Goal: Task Accomplishment & Management: Use online tool/utility

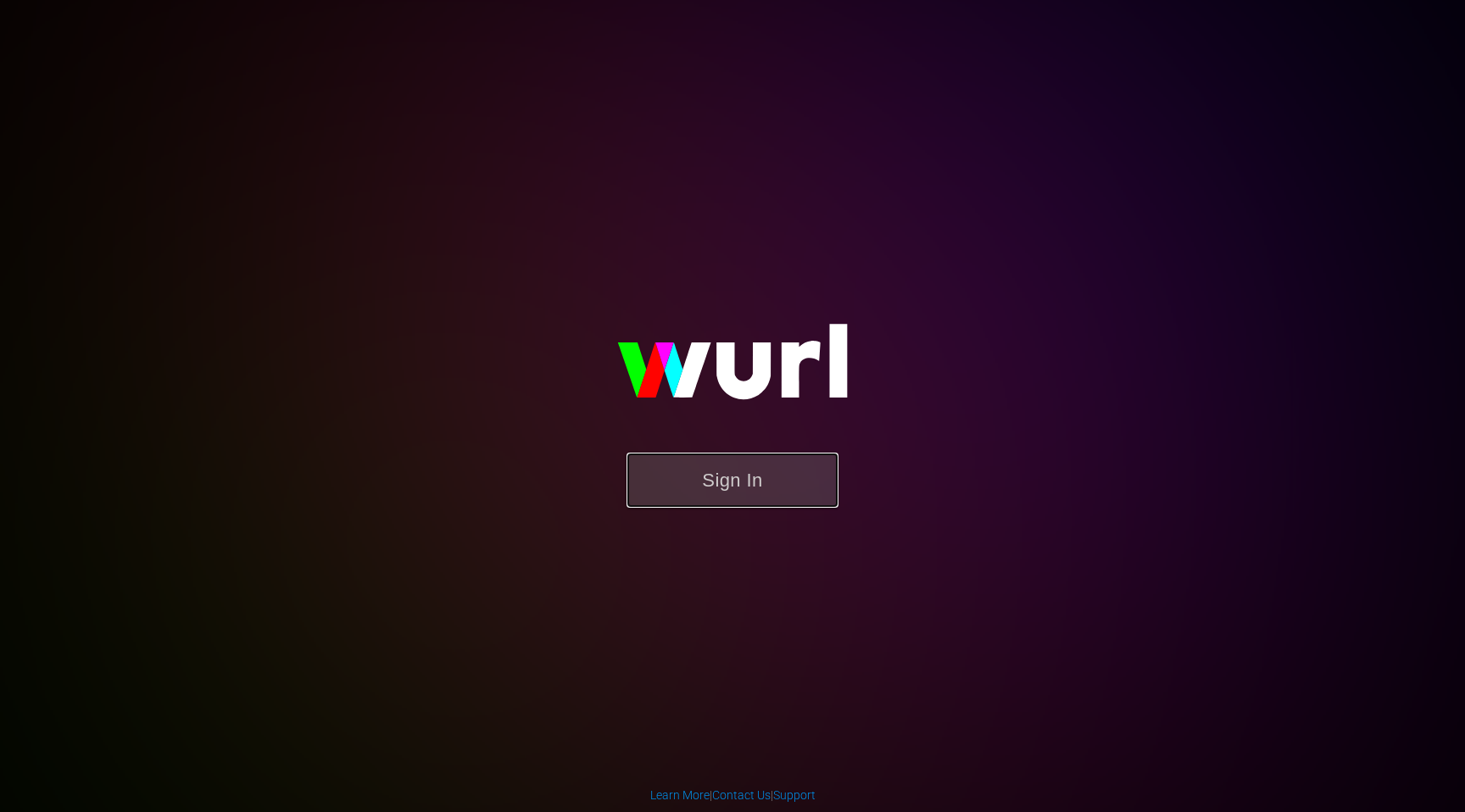
click at [718, 465] on button "Sign In" at bounding box center [732, 480] width 212 height 55
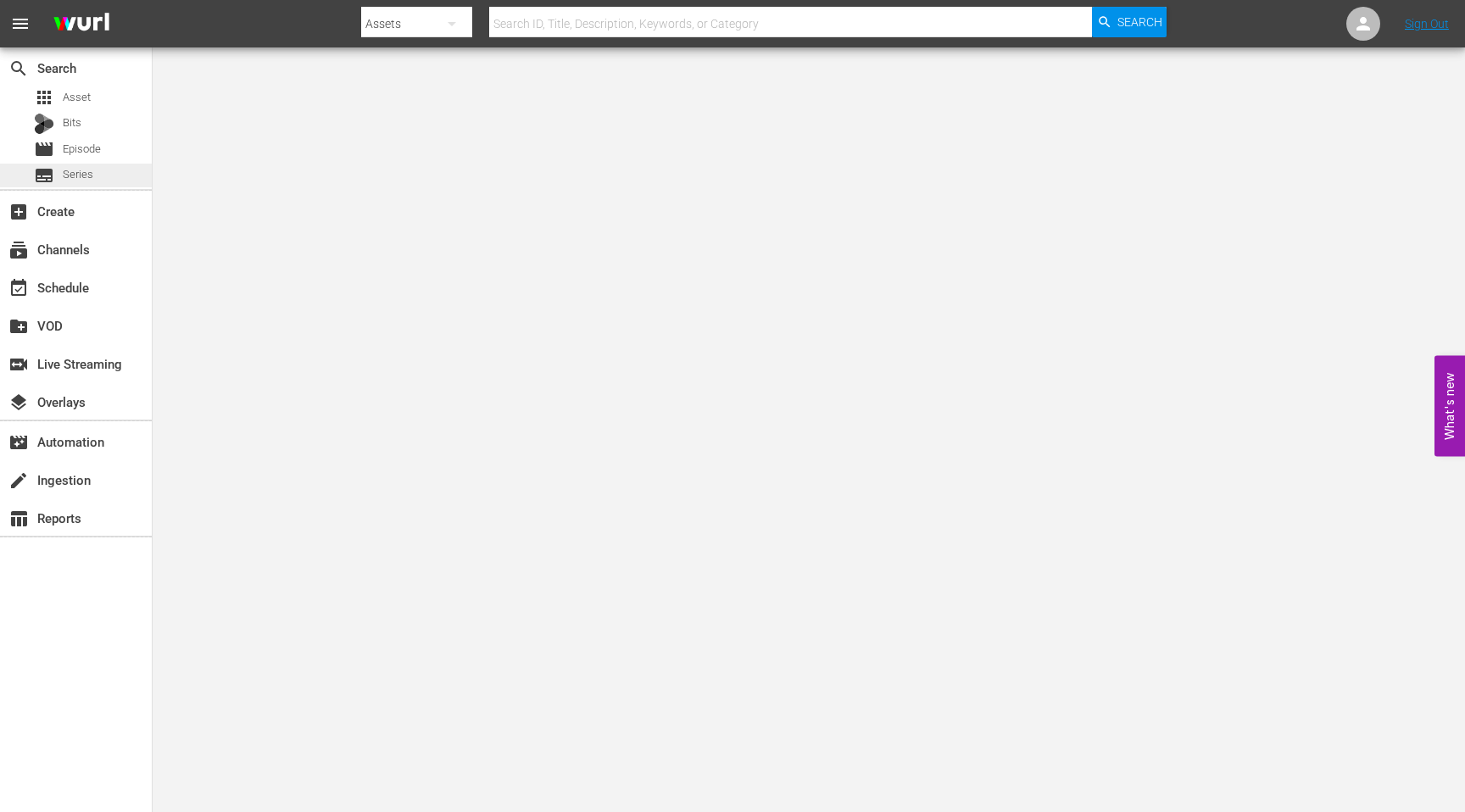
click at [90, 165] on div "subtitles Series" at bounding box center [64, 175] width 60 height 24
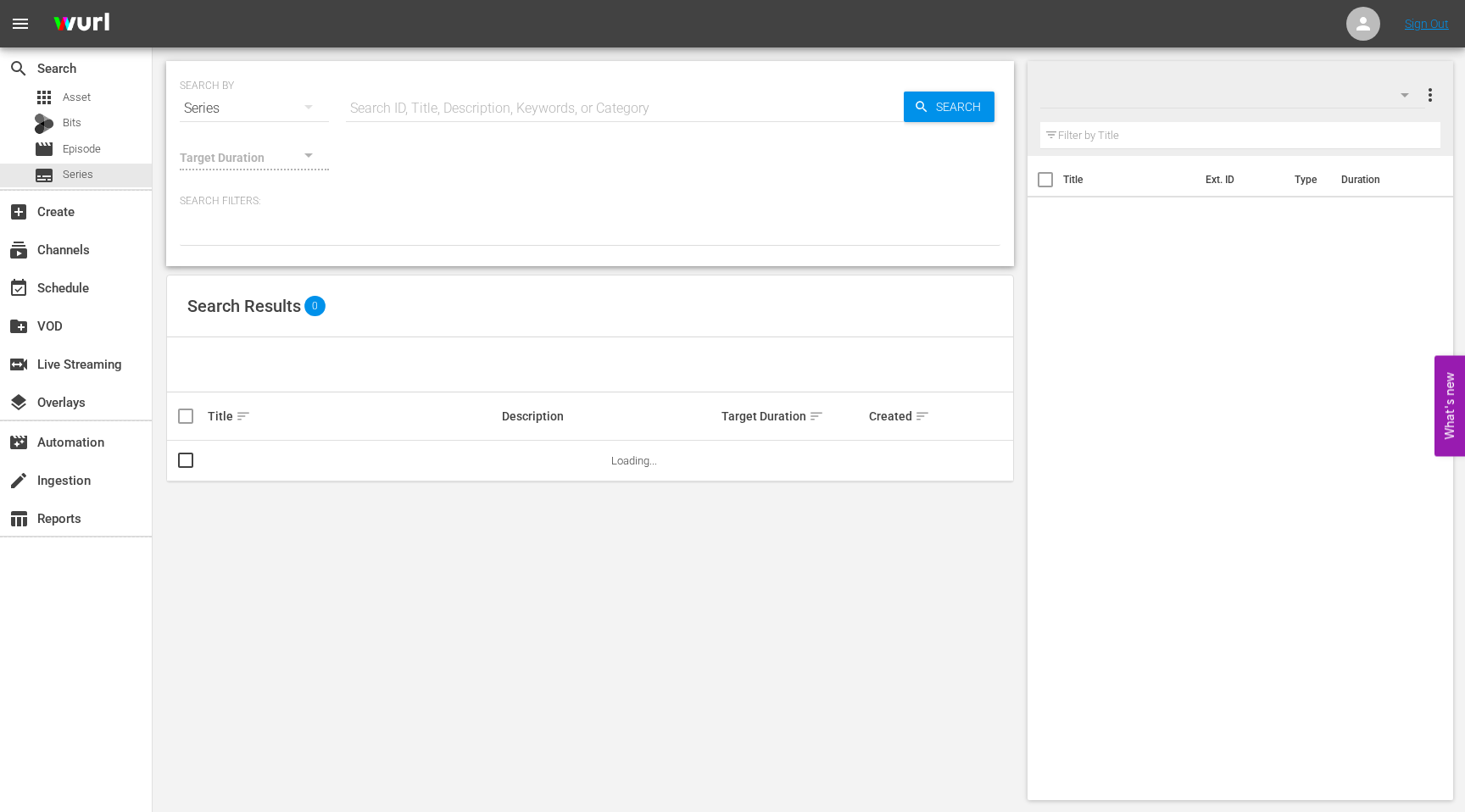
click at [527, 104] on input "text" at bounding box center [624, 108] width 557 height 41
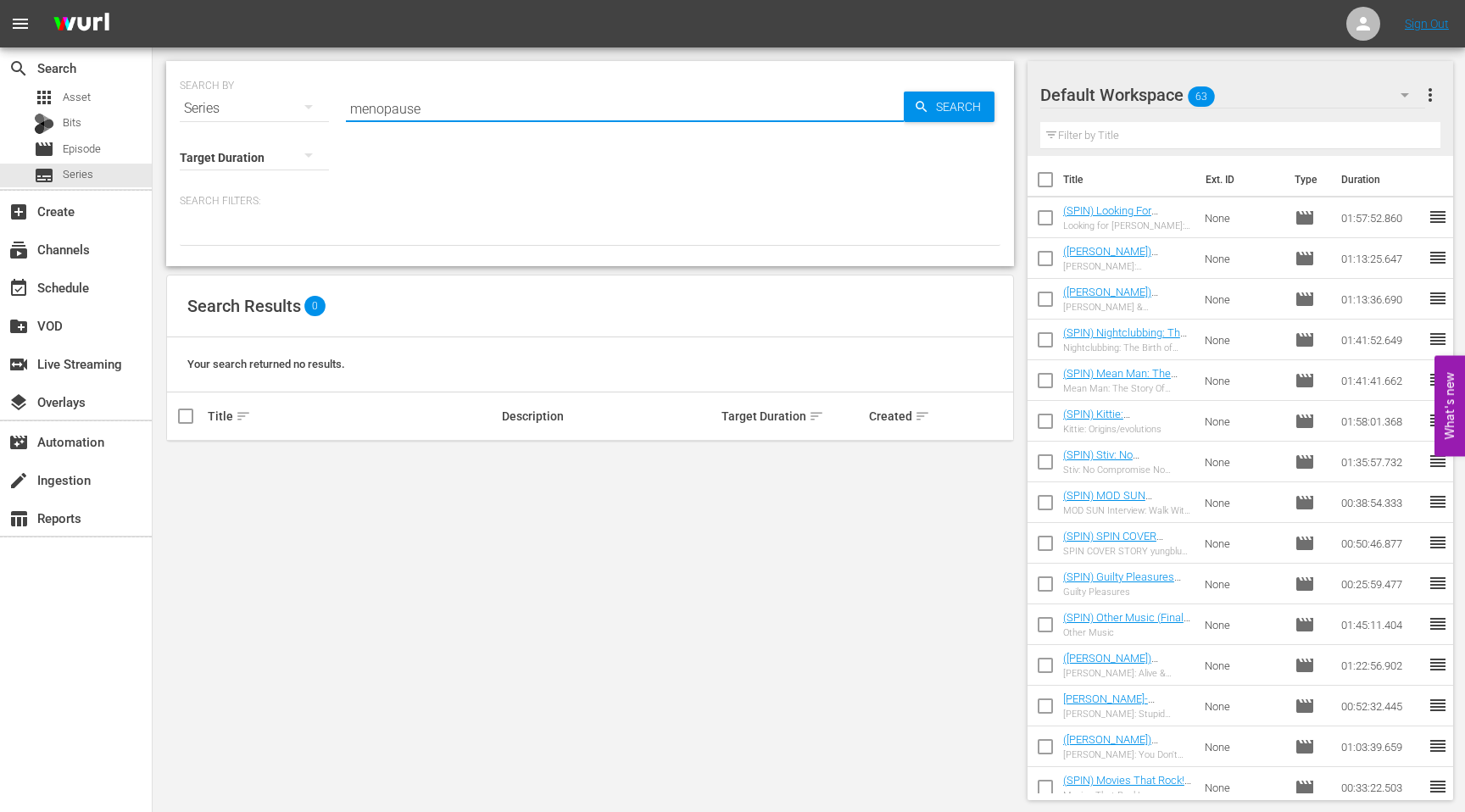
type input "menopaus"
click at [610, 104] on input "menopaus" at bounding box center [624, 108] width 557 height 41
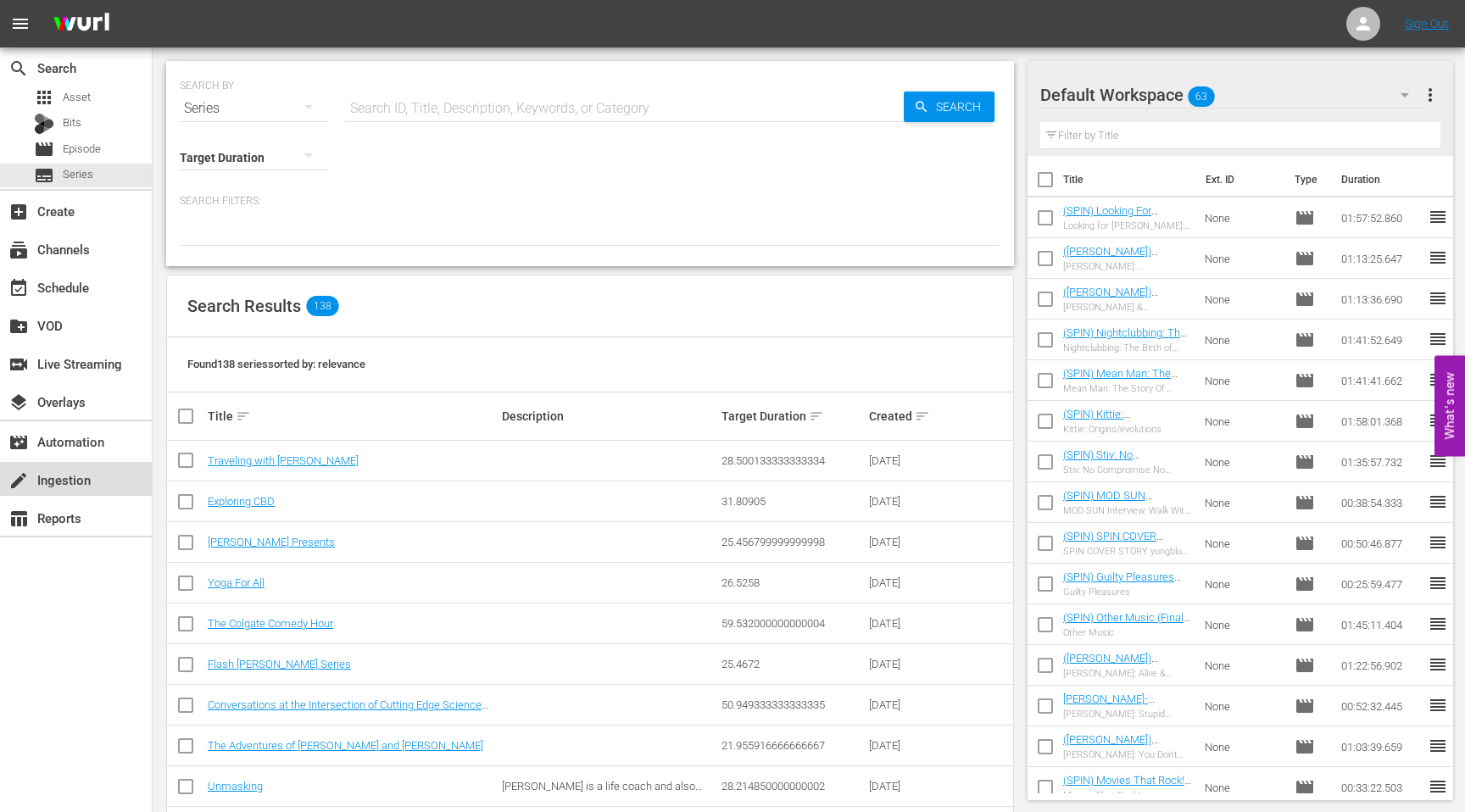
click at [85, 493] on div "create Ingestion" at bounding box center [76, 479] width 151 height 34
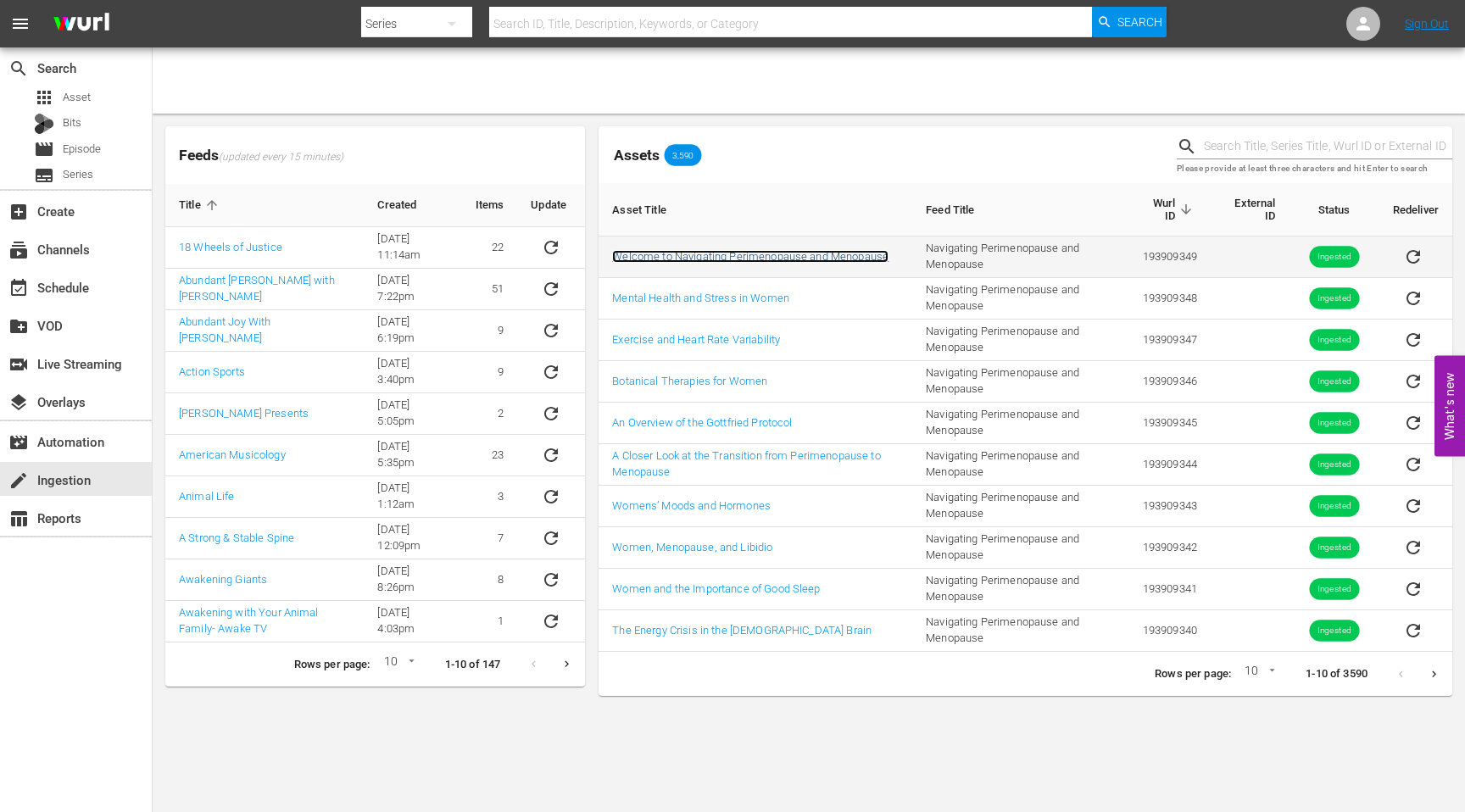
click at [812, 257] on link "Welcome to Navigating Perimenopause and Menopause" at bounding box center [750, 256] width 277 height 13
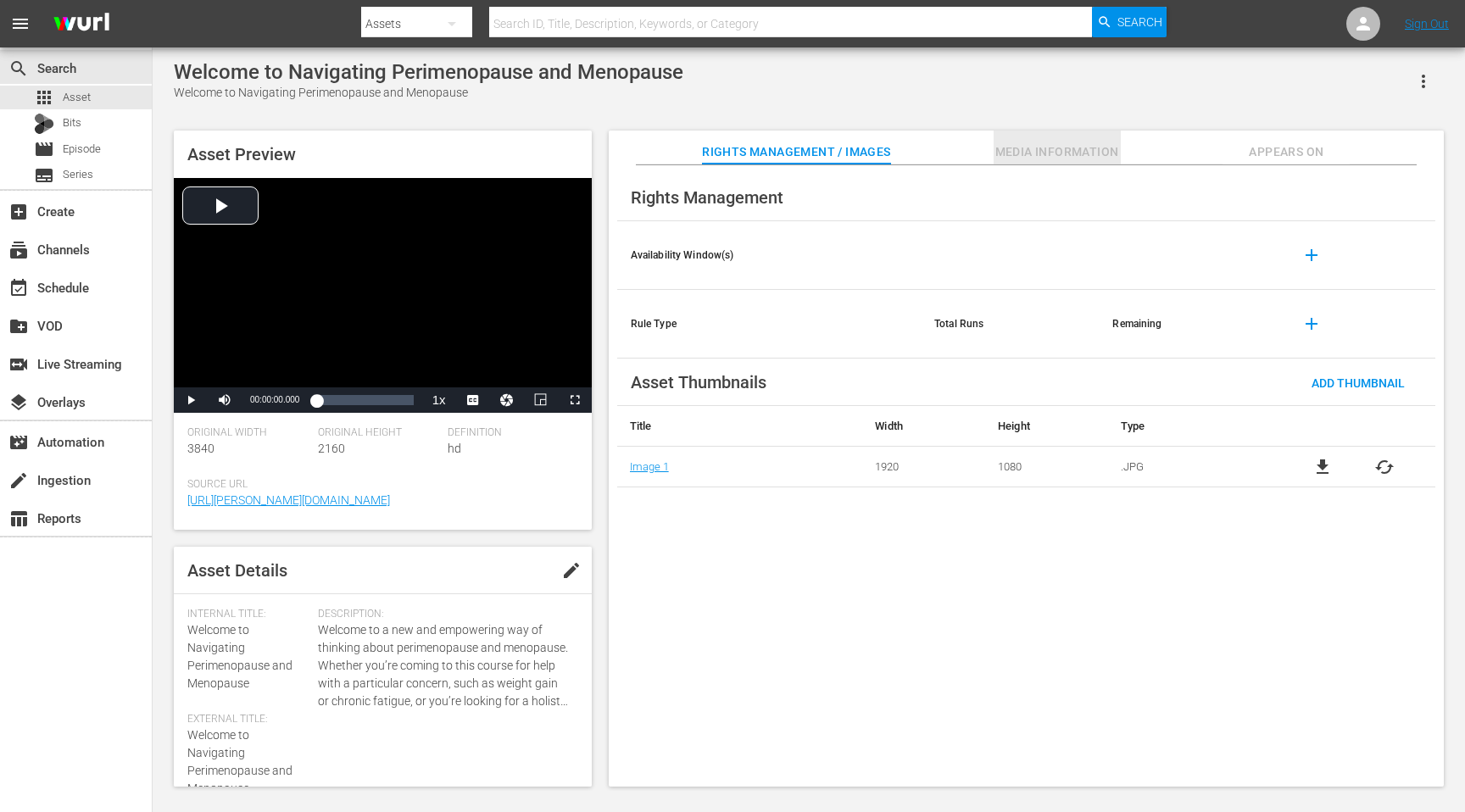
click at [1088, 150] on span "Media Information" at bounding box center [1057, 151] width 127 height 21
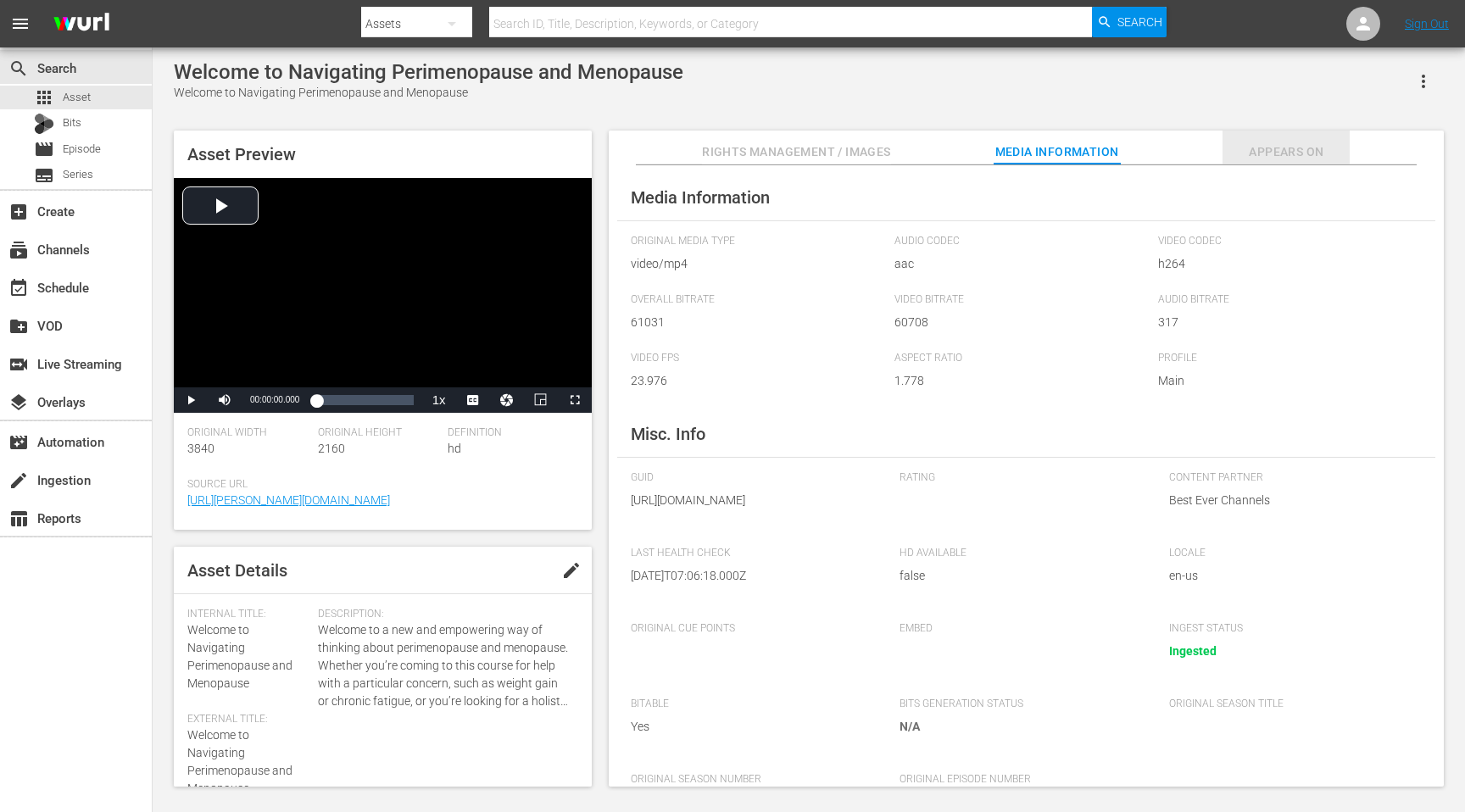
click at [1303, 151] on span "Appears On" at bounding box center [1286, 151] width 127 height 21
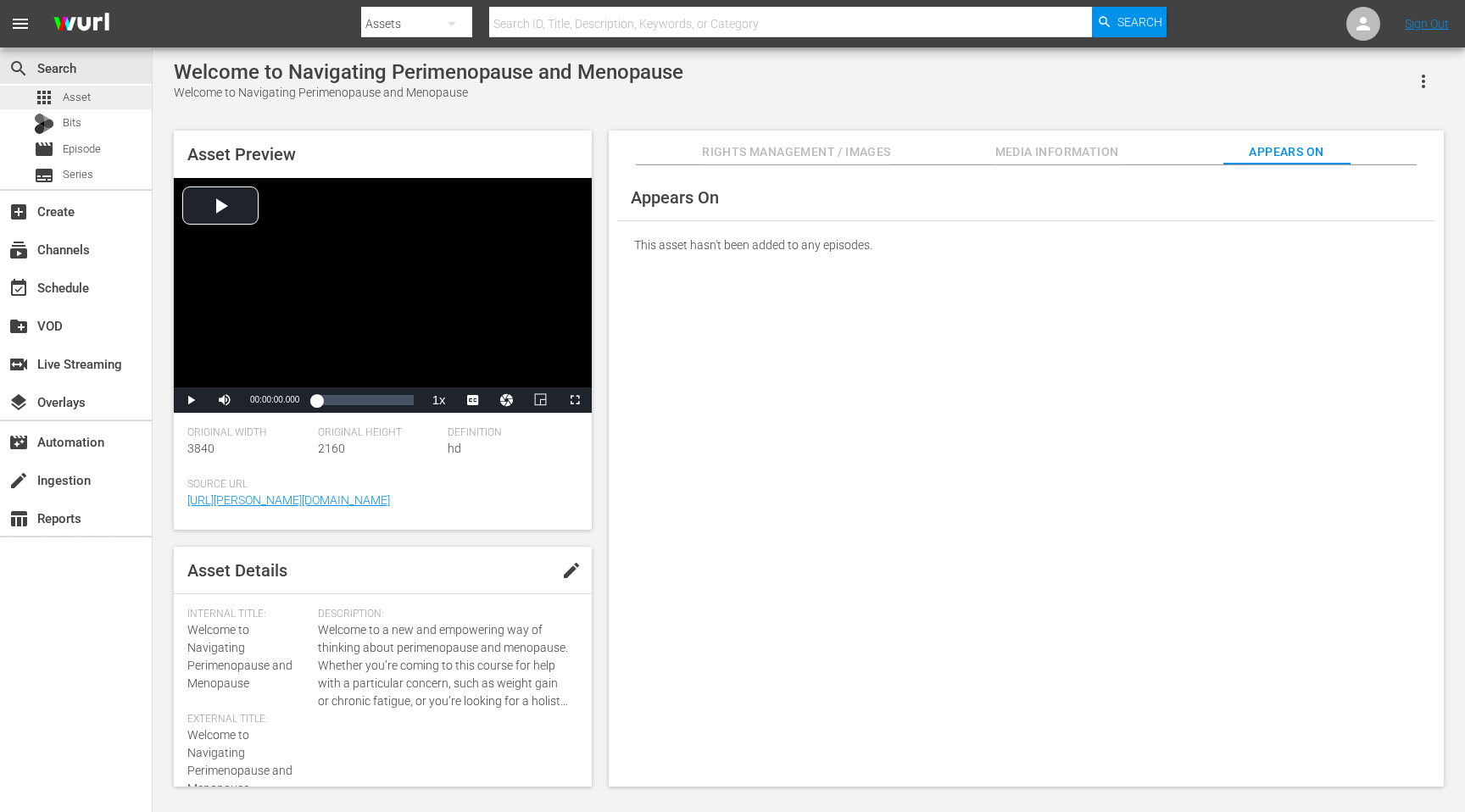
click at [80, 91] on span "Asset" at bounding box center [77, 97] width 28 height 17
